Goal: Task Accomplishment & Management: Use online tool/utility

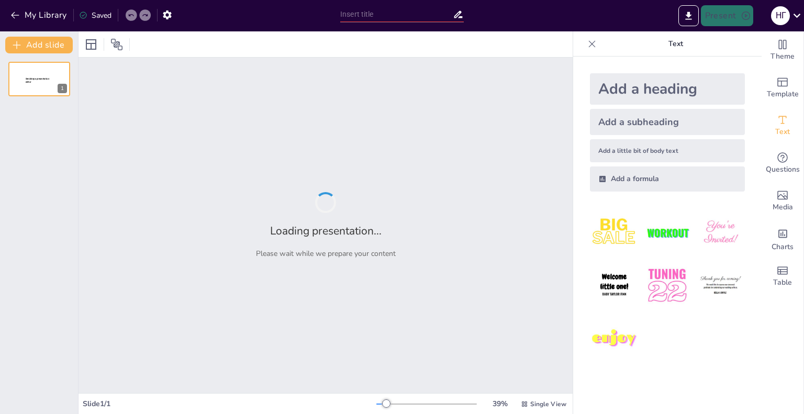
type input "Форми міжособистісних конфліктів: визначення та класифікація"
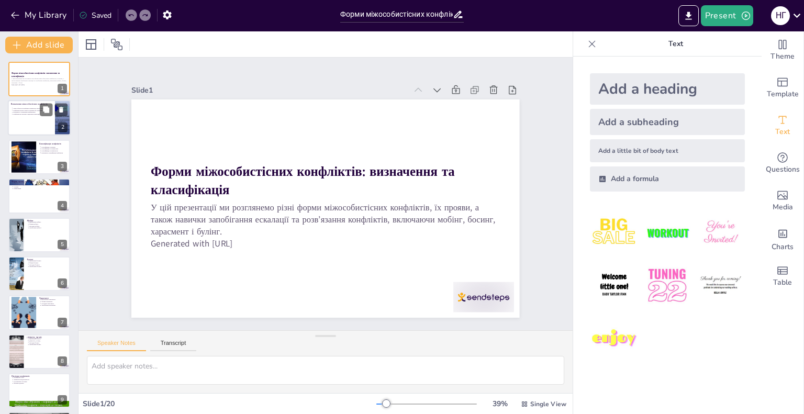
click at [29, 122] on div at bounding box center [39, 119] width 63 height 36
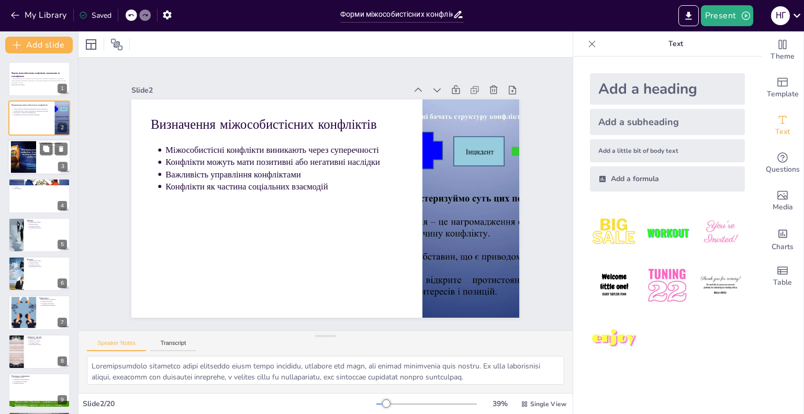
click at [27, 159] on div at bounding box center [23, 157] width 42 height 32
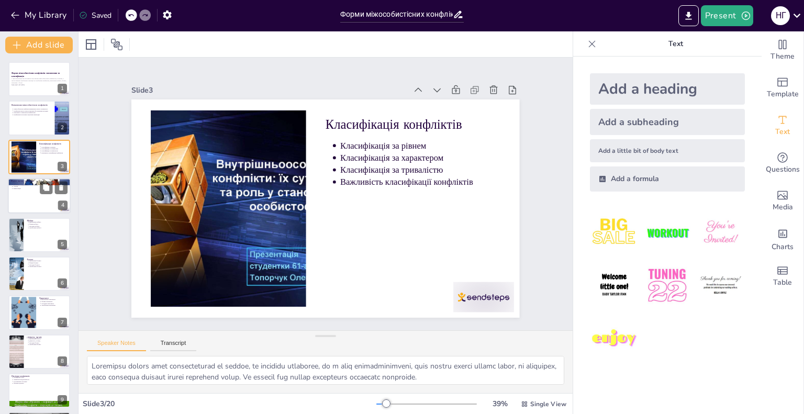
click at [27, 192] on div at bounding box center [39, 196] width 63 height 36
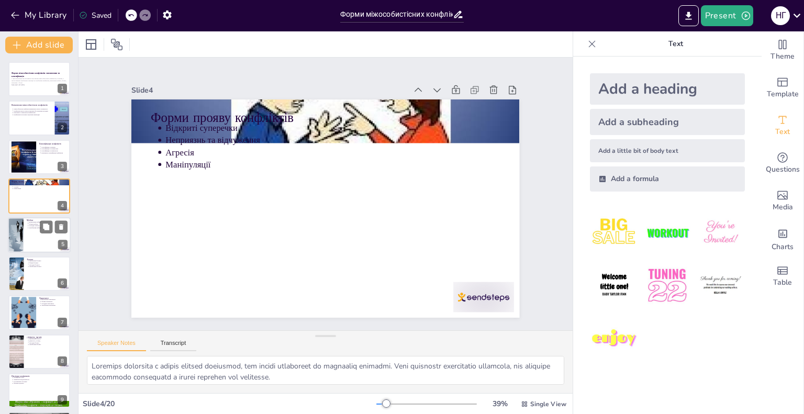
click at [29, 236] on div at bounding box center [39, 235] width 63 height 36
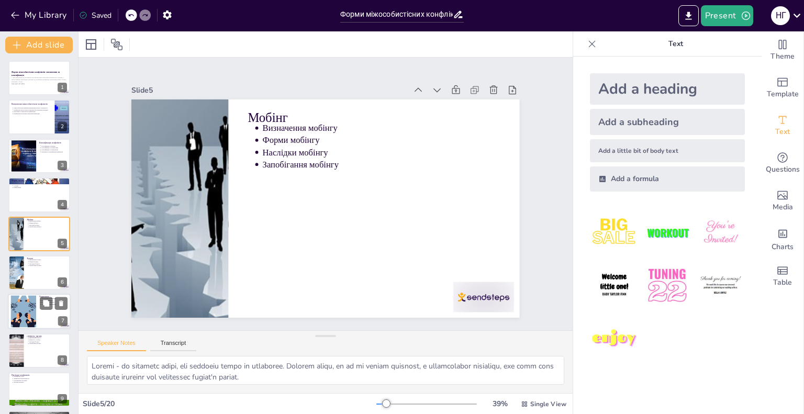
click at [18, 308] on div at bounding box center [23, 312] width 53 height 32
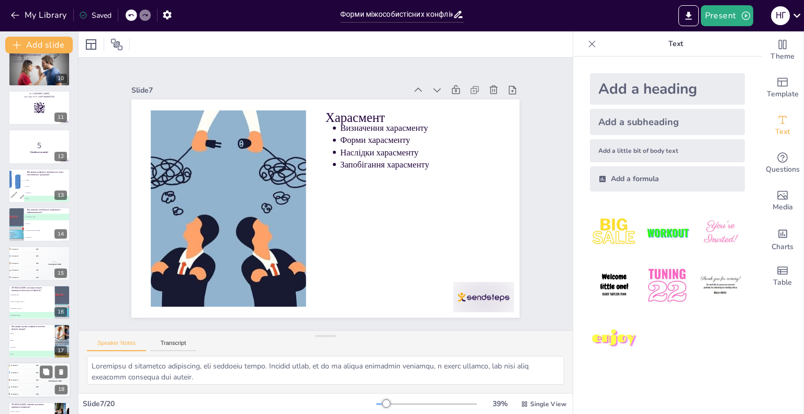
scroll to position [430, 0]
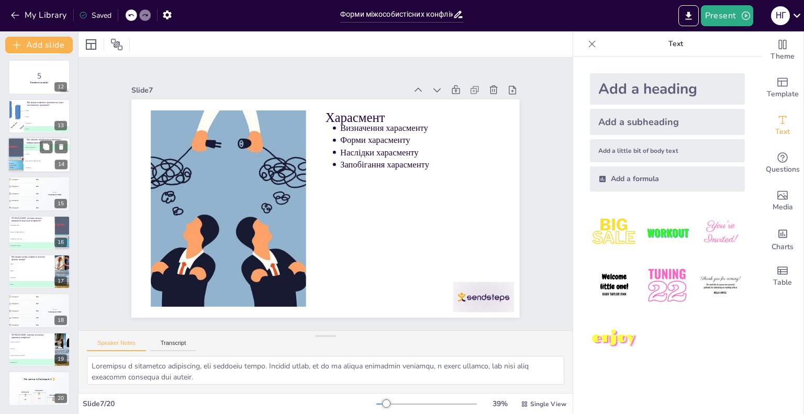
click at [24, 158] on li "C конструктивна комунікація" at bounding box center [47, 161] width 47 height 7
type textarea "Правильна відповідь - активне слухання. Це основна навичка, яка дозволяє зрозум…"
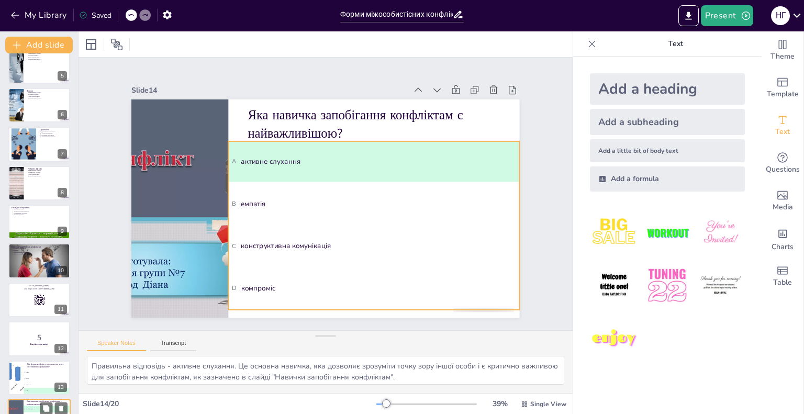
scroll to position [0, 0]
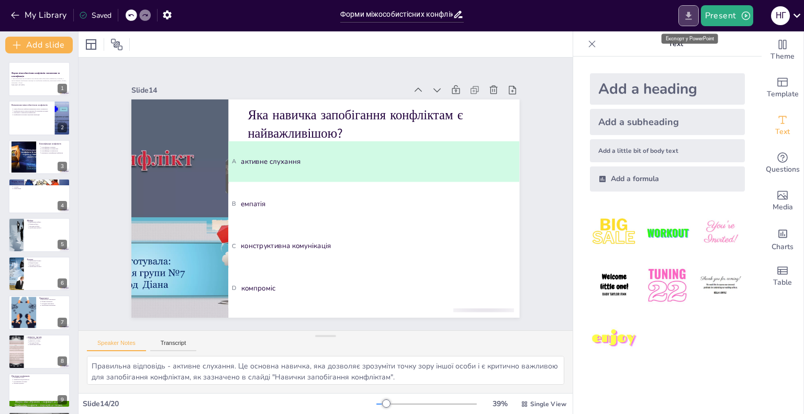
click at [687, 15] on icon "Export to PowerPoint" at bounding box center [688, 15] width 11 height 11
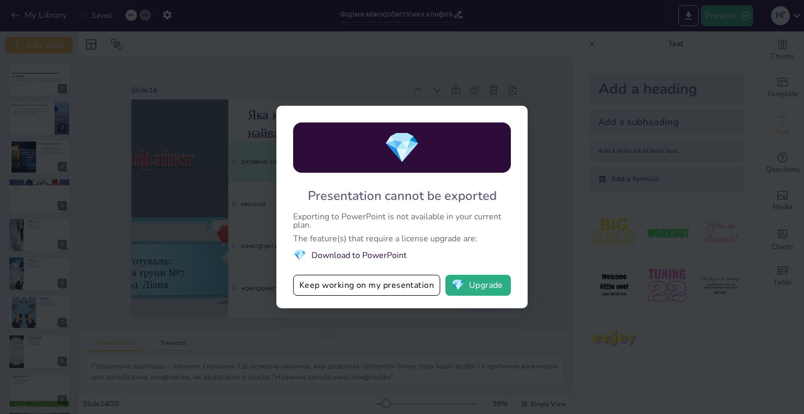
click at [366, 256] on li "💎 Download to PowerPoint" at bounding box center [402, 255] width 218 height 14
click at [616, 186] on div "💎 Presentation cannot be exported Exporting to PowerPoint is not available in y…" at bounding box center [402, 207] width 804 height 414
click at [490, 284] on button "💎 Upgrade" at bounding box center [478, 285] width 65 height 21
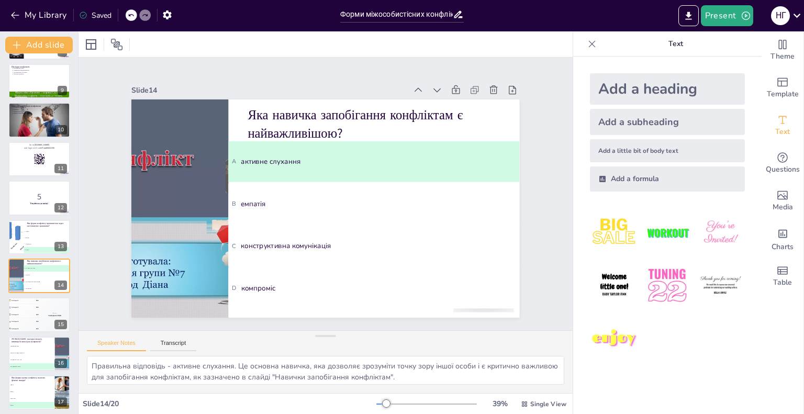
scroll to position [430, 0]
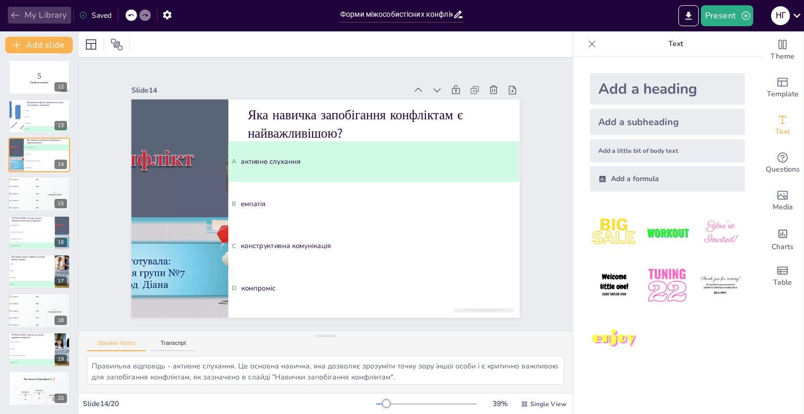
click at [17, 12] on icon "button" at bounding box center [15, 15] width 10 height 10
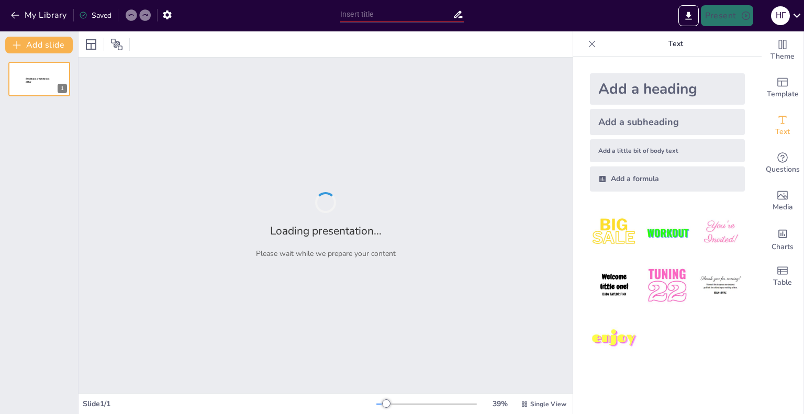
type input "Форми міжособистісних конфліктів: визначення та класифікація"
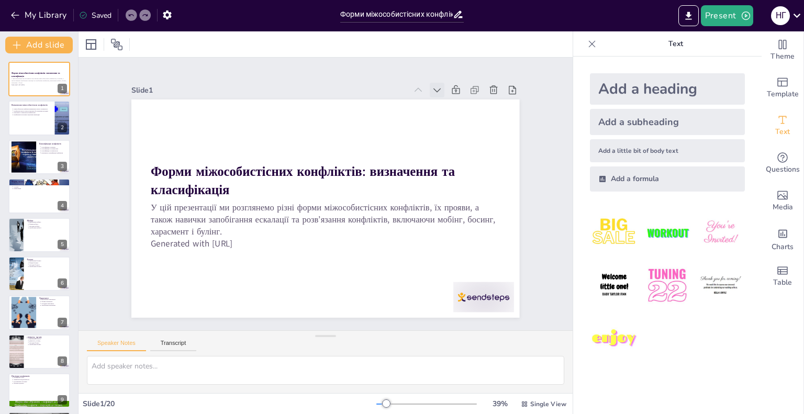
click at [457, 123] on icon at bounding box center [463, 129] width 13 height 13
click at [431, 105] on icon at bounding box center [437, 111] width 13 height 13
click at [104, 16] on div "Saved" at bounding box center [95, 15] width 32 height 10
click at [165, 12] on icon "button" at bounding box center [167, 14] width 11 height 11
